Goal: Task Accomplishment & Management: Manage account settings

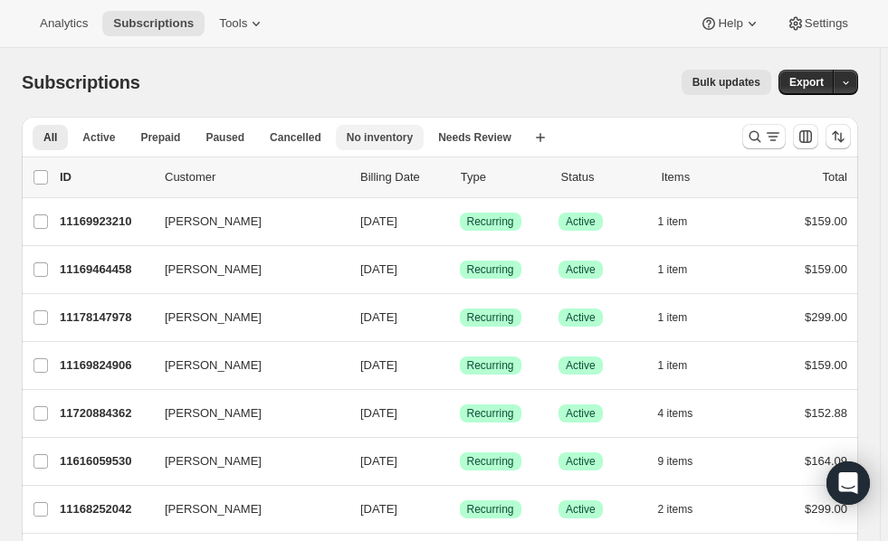
click at [354, 139] on span "No inventory" at bounding box center [380, 137] width 66 height 14
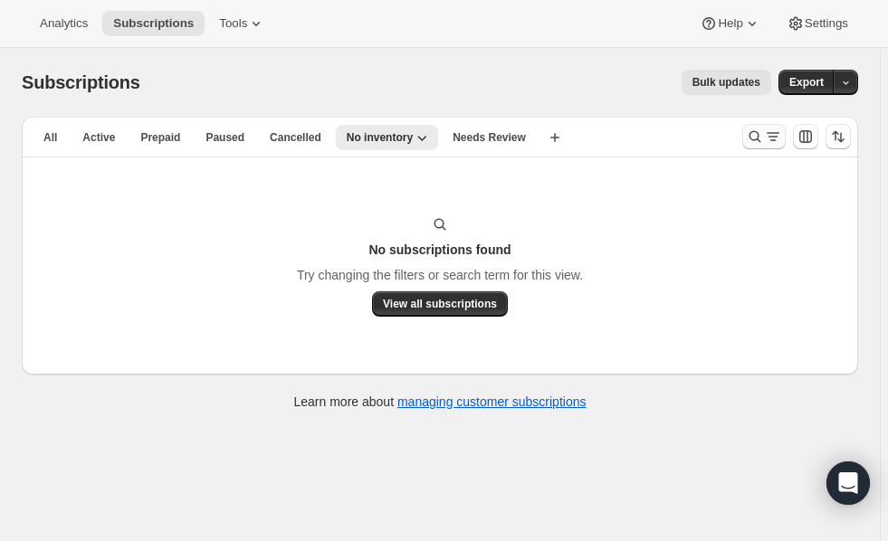
click at [761, 130] on icon "Search and filter results" at bounding box center [755, 137] width 18 height 18
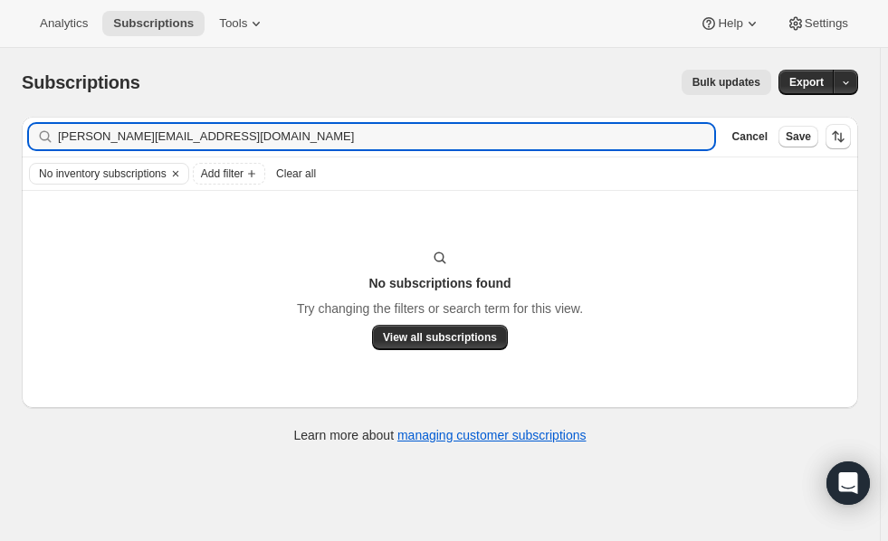
type input "betty@bettysayad.com"
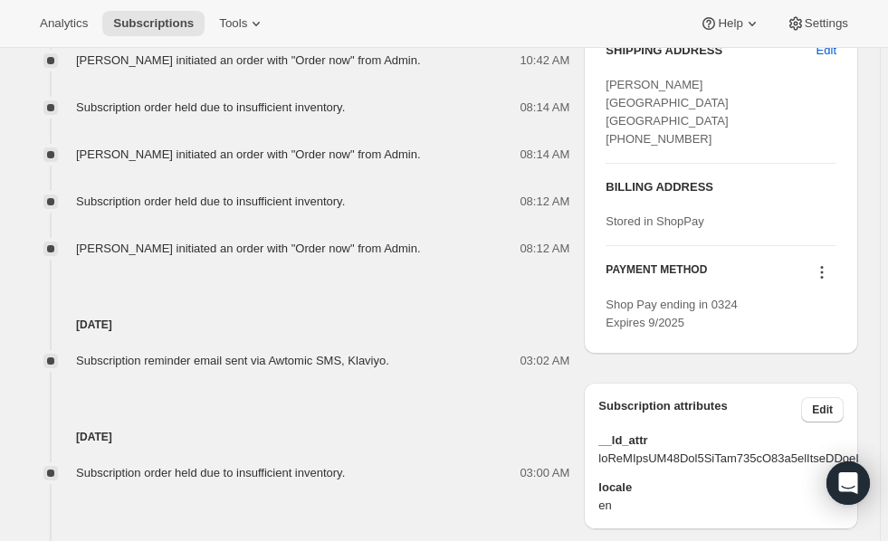
scroll to position [1080, 0]
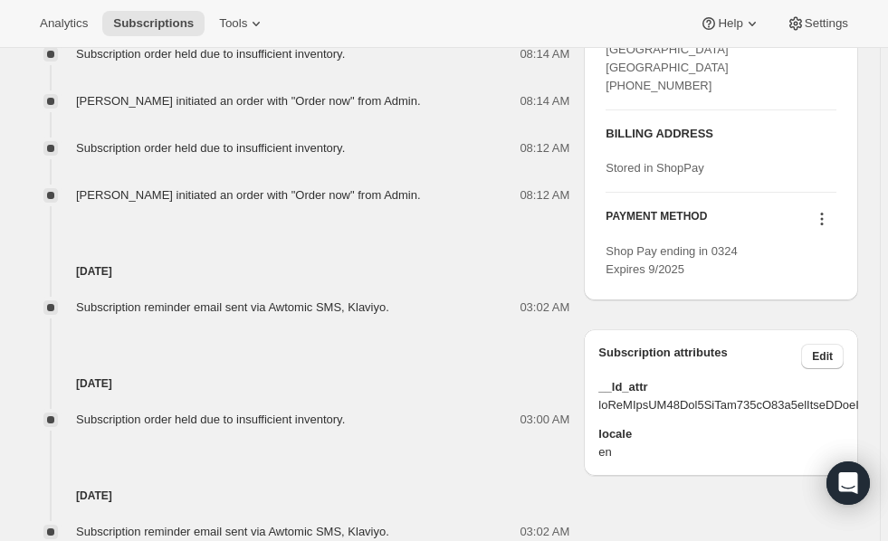
click at [824, 215] on icon at bounding box center [822, 214] width 3 height 3
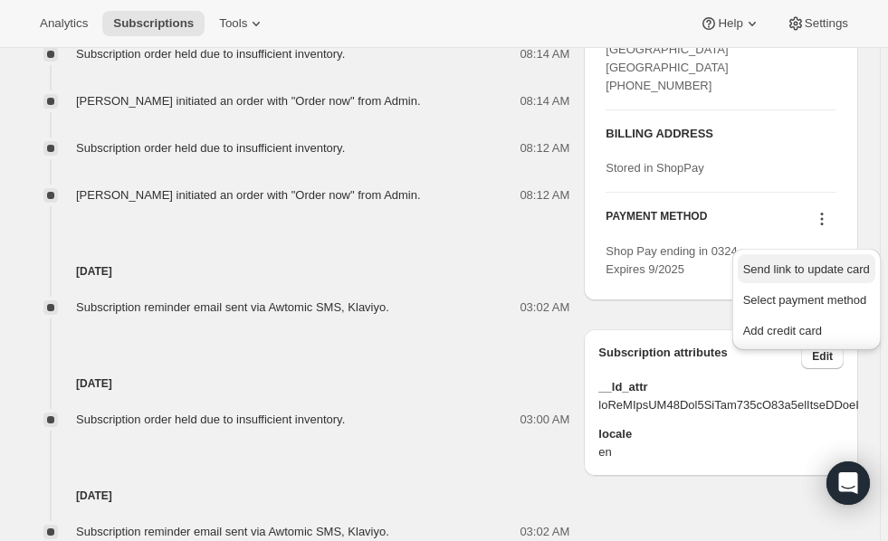
click at [811, 271] on span "Send link to update card" at bounding box center [806, 269] width 127 height 14
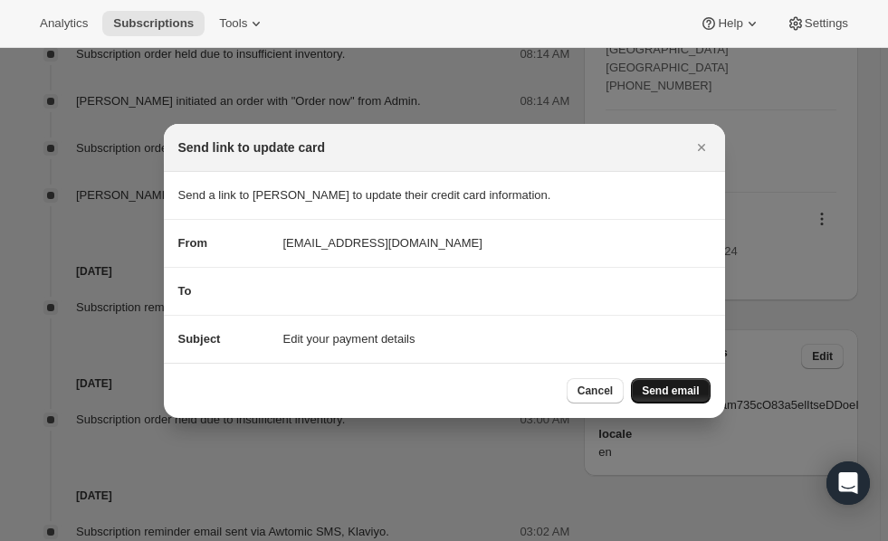
click at [672, 389] on span "Send email" at bounding box center [670, 391] width 57 height 14
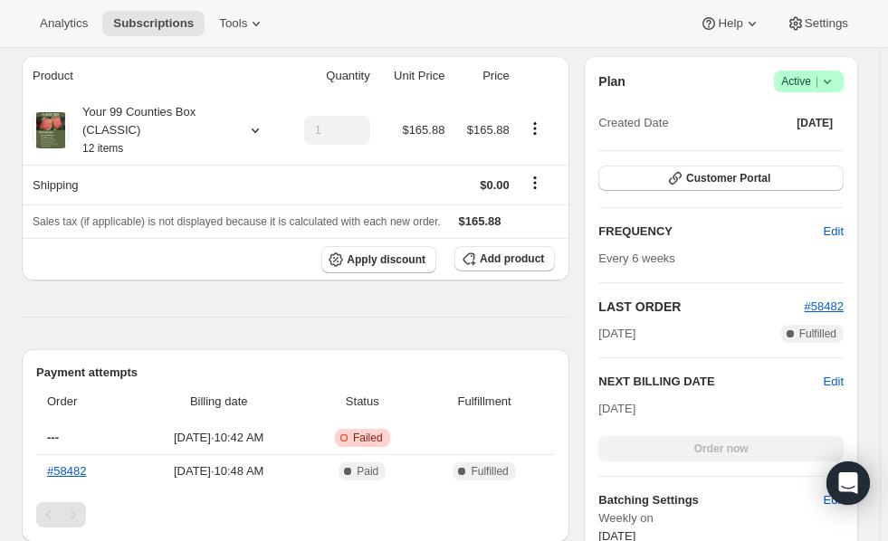
scroll to position [406, 0]
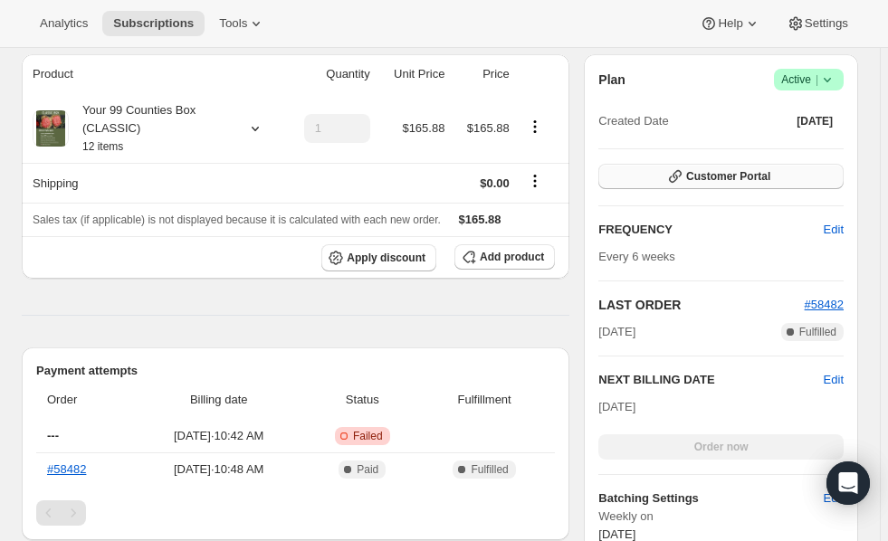
click at [738, 180] on span "Customer Portal" at bounding box center [728, 176] width 84 height 14
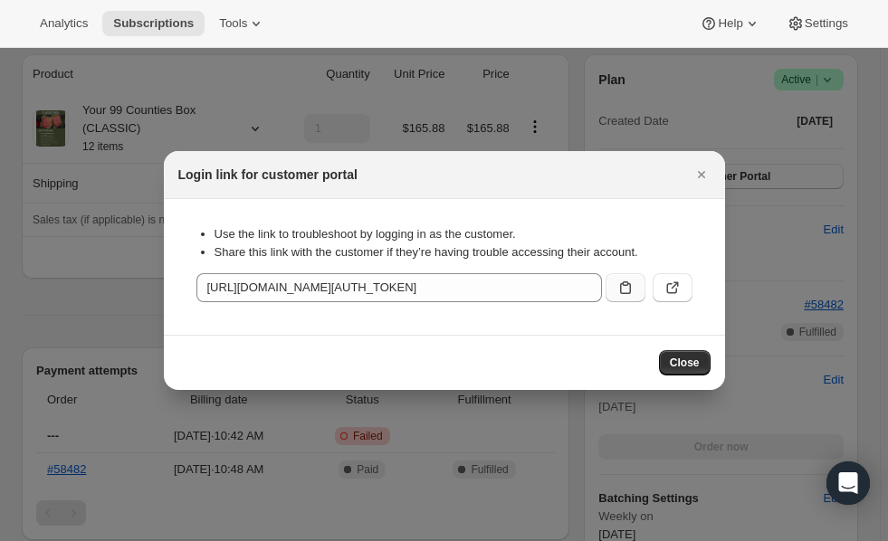
click at [625, 291] on icon ":r1u:" at bounding box center [625, 288] width 18 height 18
click at [43, 324] on div at bounding box center [444, 270] width 888 height 541
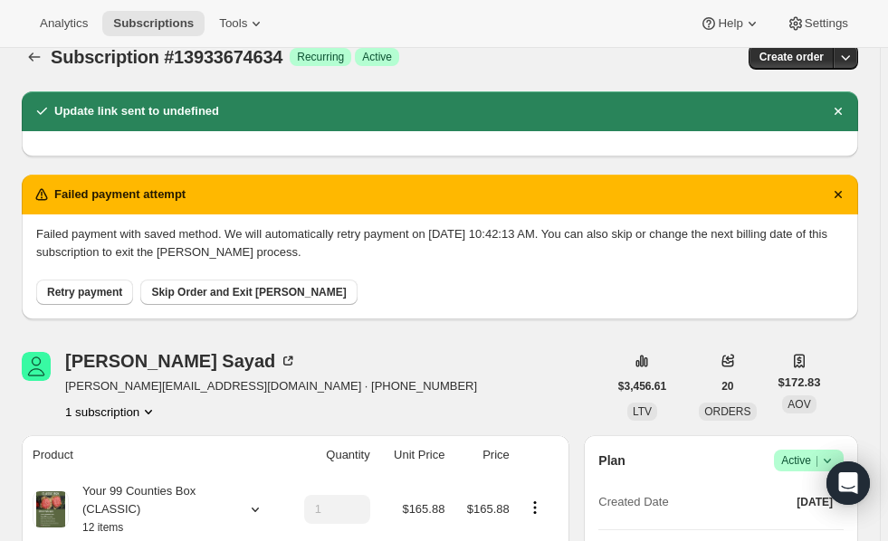
scroll to position [0, 0]
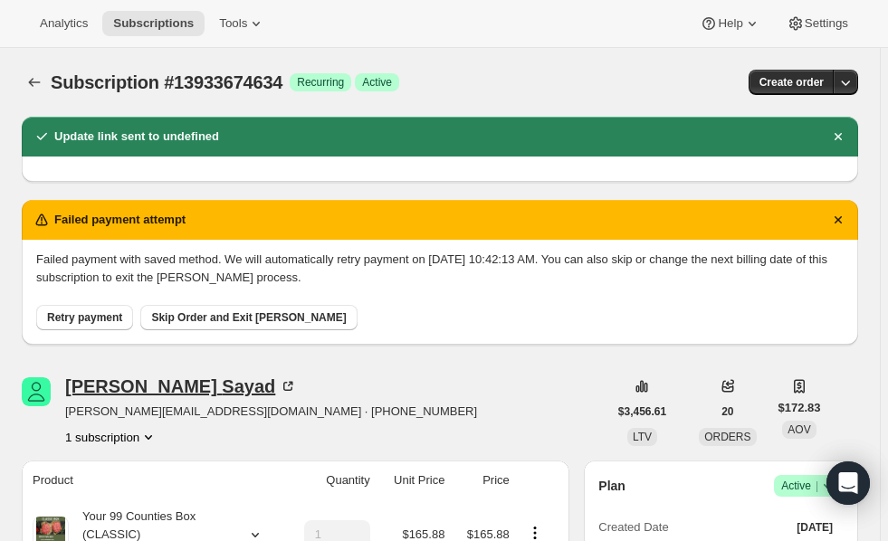
click at [279, 386] on icon at bounding box center [288, 386] width 18 height 18
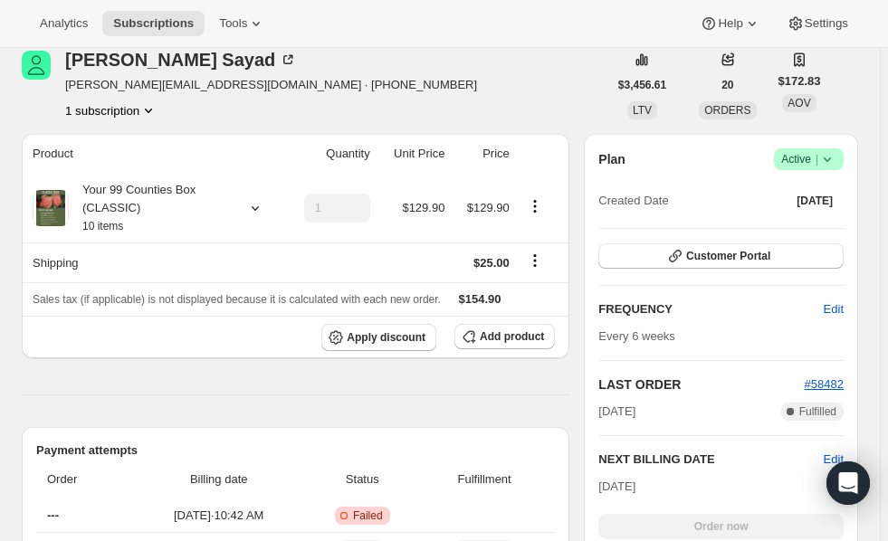
scroll to position [312, 0]
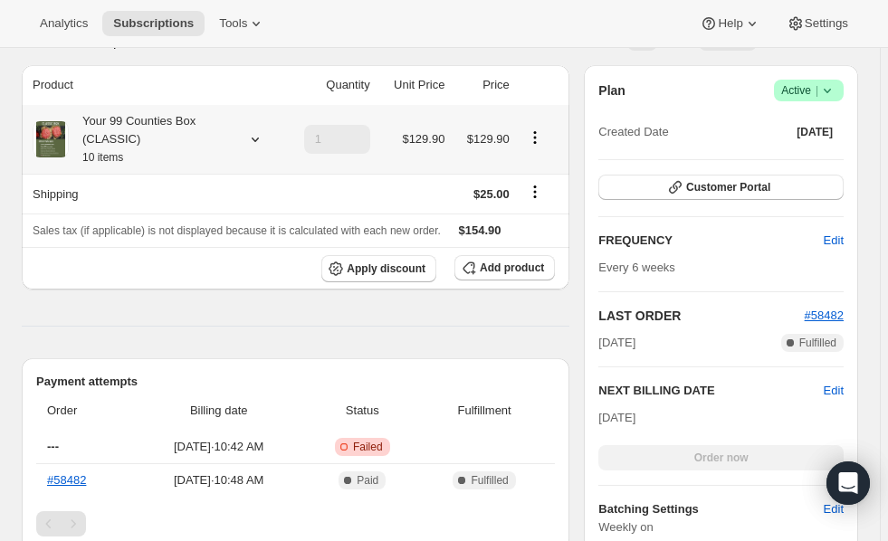
click at [254, 144] on icon at bounding box center [255, 139] width 18 height 18
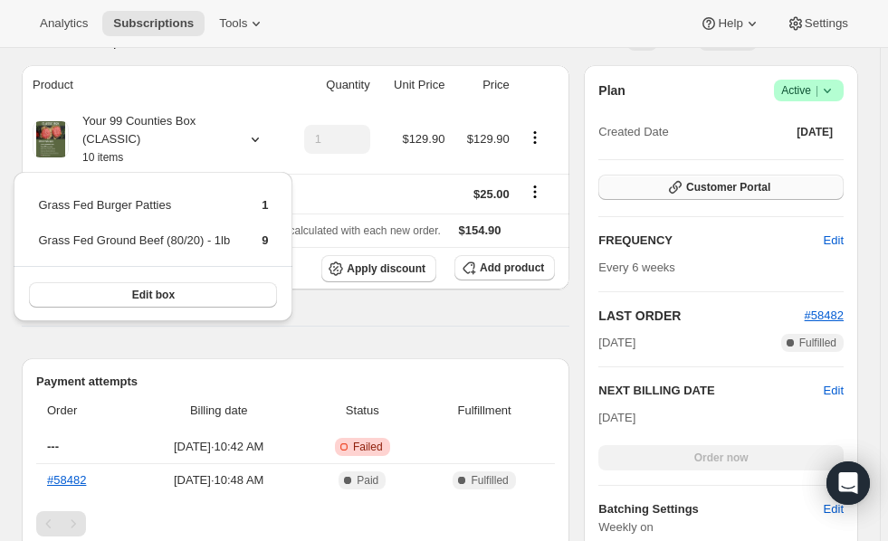
click at [664, 190] on button "Customer Portal" at bounding box center [720, 187] width 245 height 25
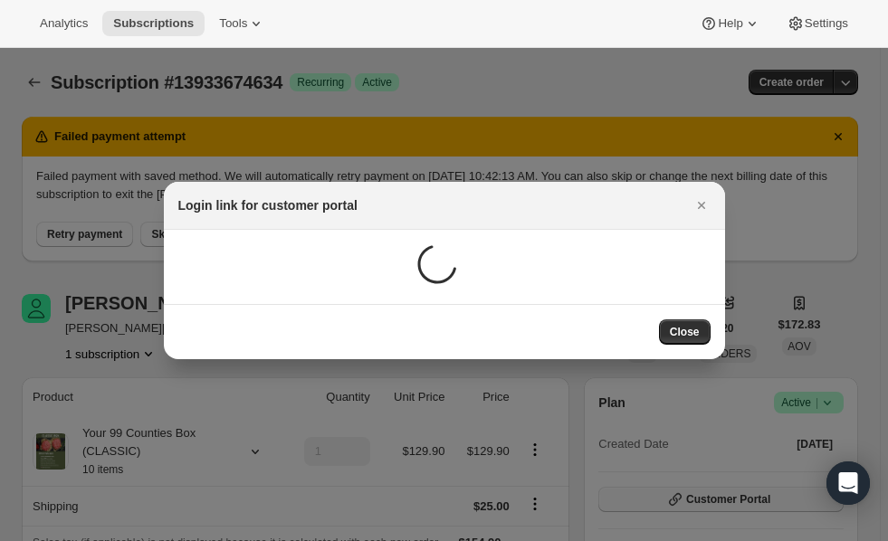
scroll to position [0, 0]
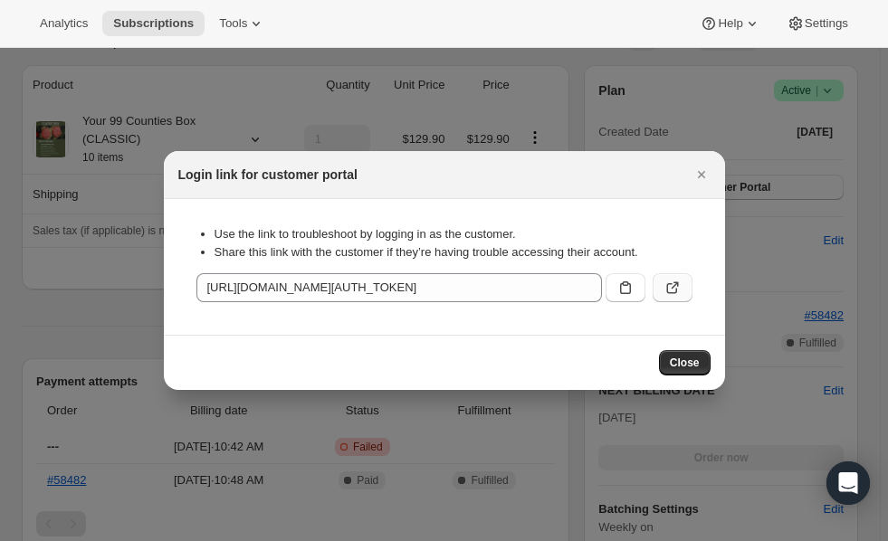
click at [672, 286] on icon ":r1h:" at bounding box center [672, 288] width 18 height 18
